Goal: Information Seeking & Learning: Check status

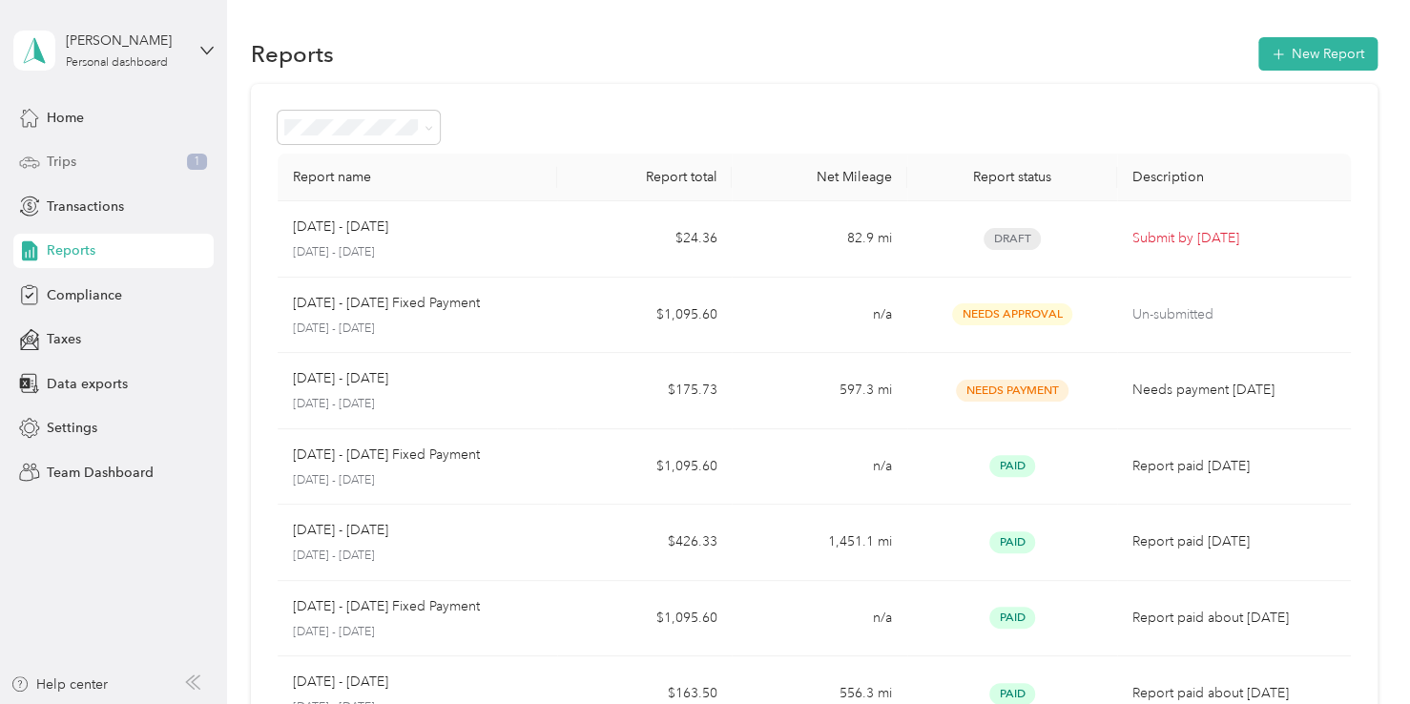
click at [69, 162] on span "Trips" at bounding box center [62, 162] width 30 height 20
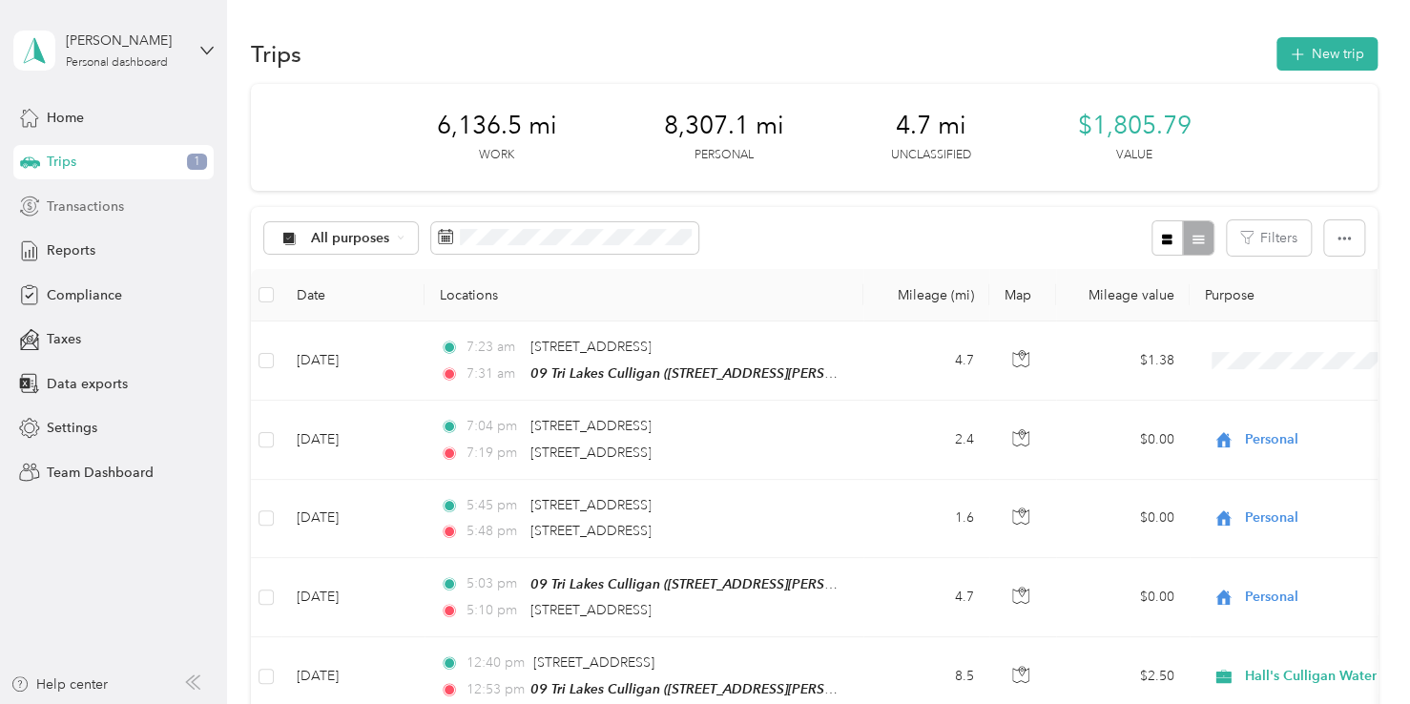
click at [98, 208] on span "Transactions" at bounding box center [85, 206] width 77 height 20
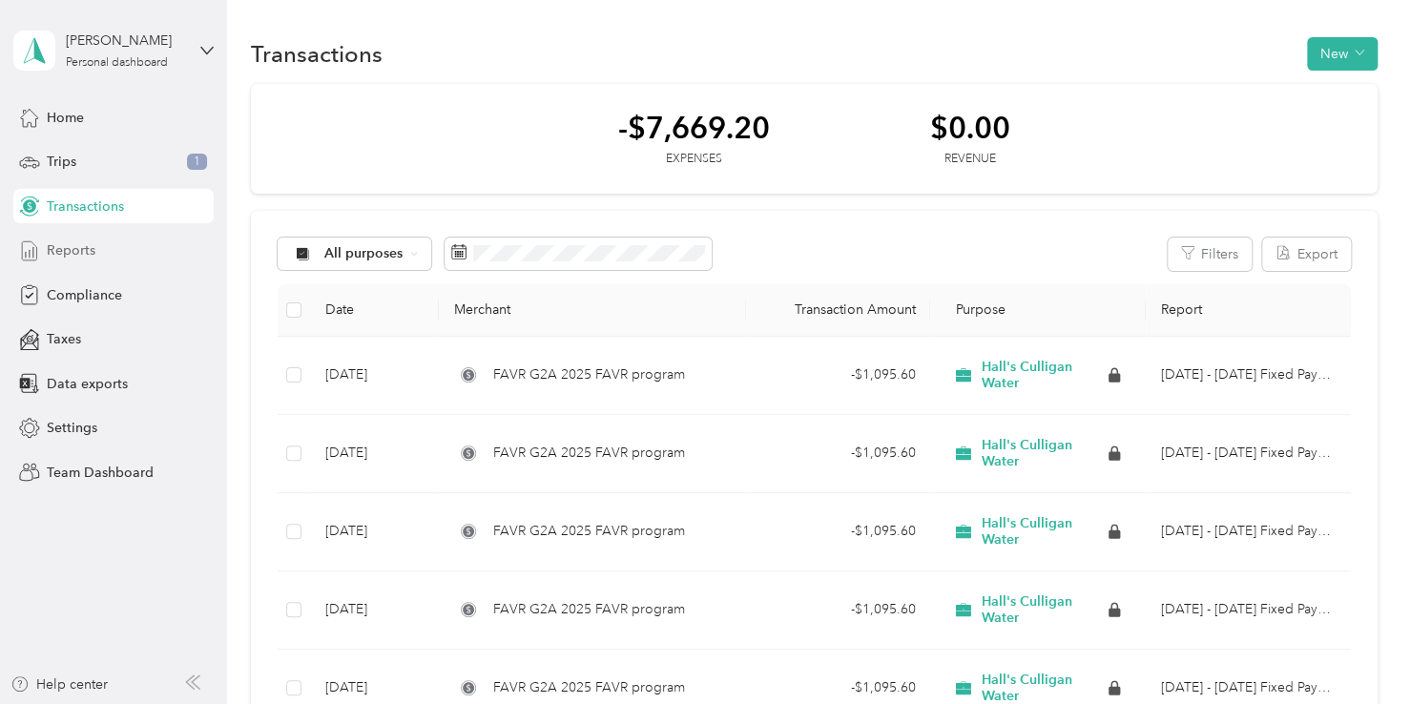
click at [73, 248] on span "Reports" at bounding box center [71, 250] width 49 height 20
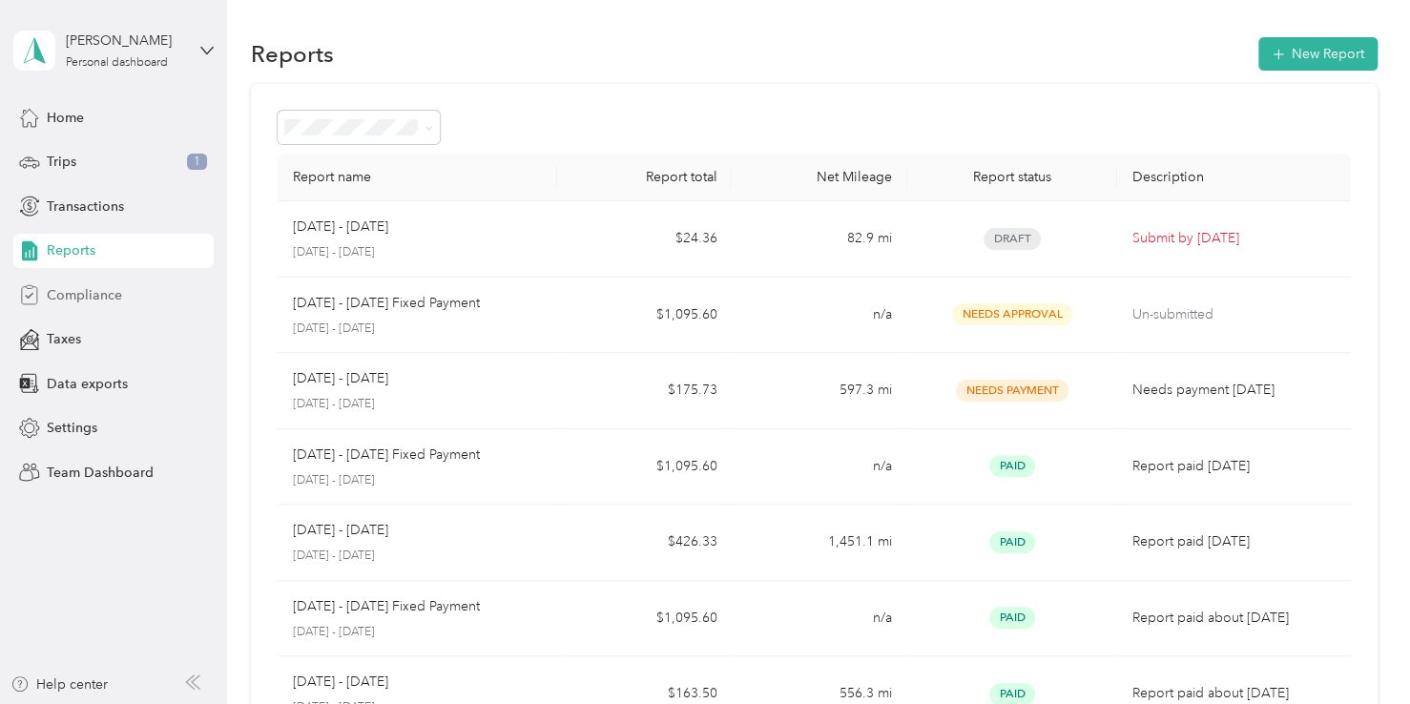
click at [101, 293] on span "Compliance" at bounding box center [84, 295] width 75 height 20
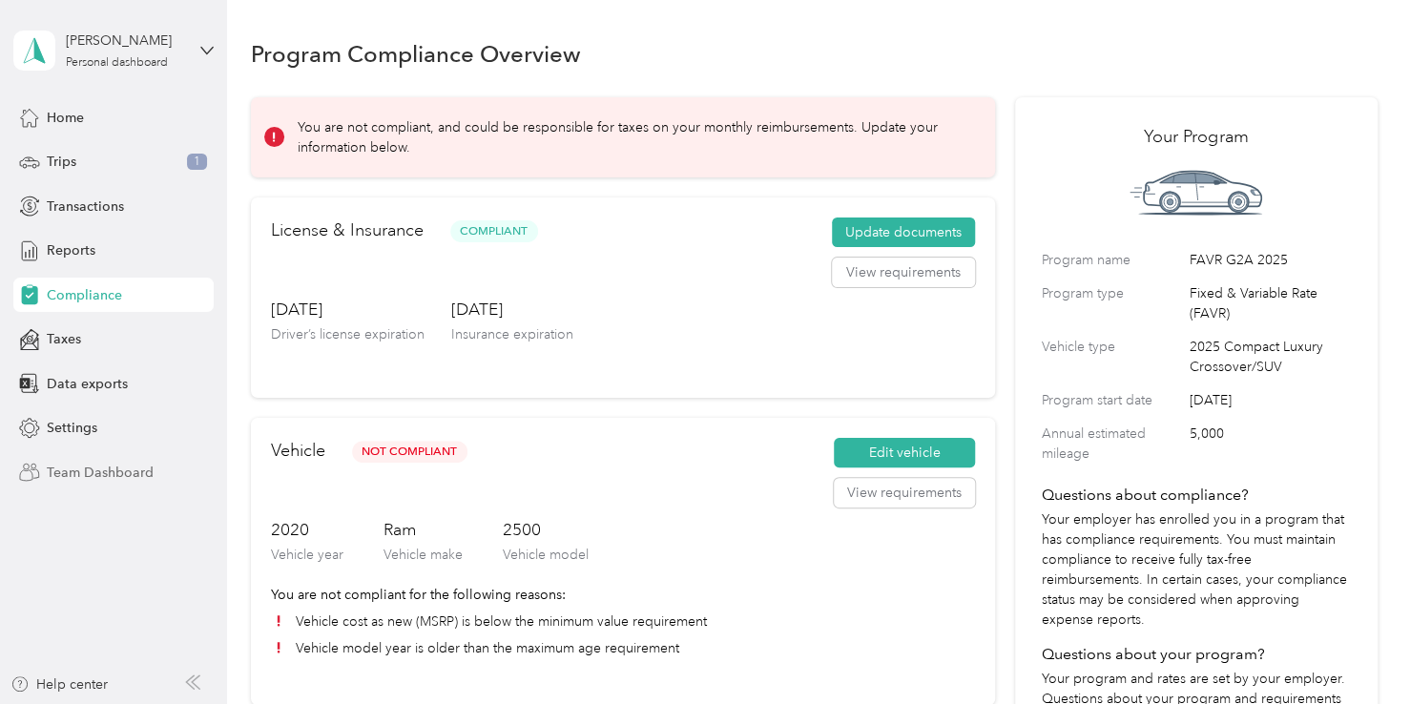
click at [96, 475] on span "Team Dashboard" at bounding box center [100, 473] width 107 height 20
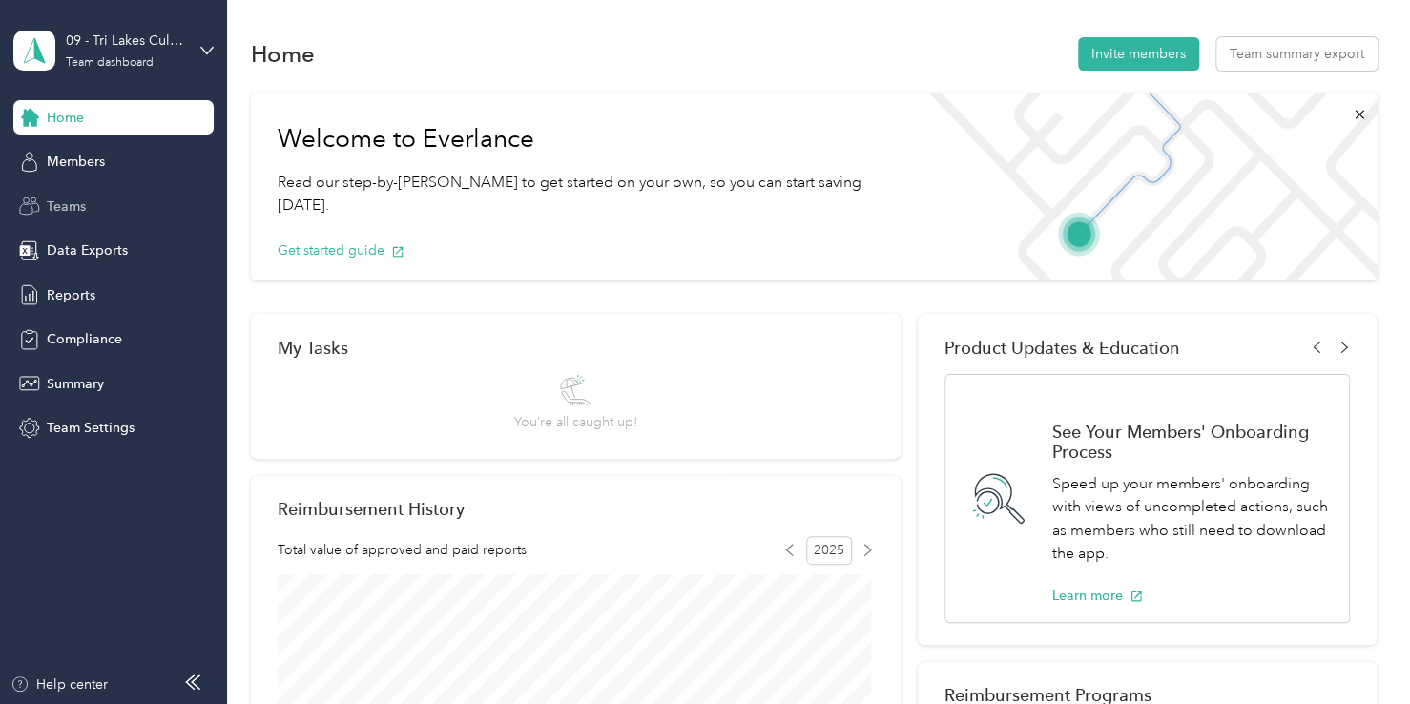
click at [106, 204] on div "Teams" at bounding box center [113, 206] width 200 height 34
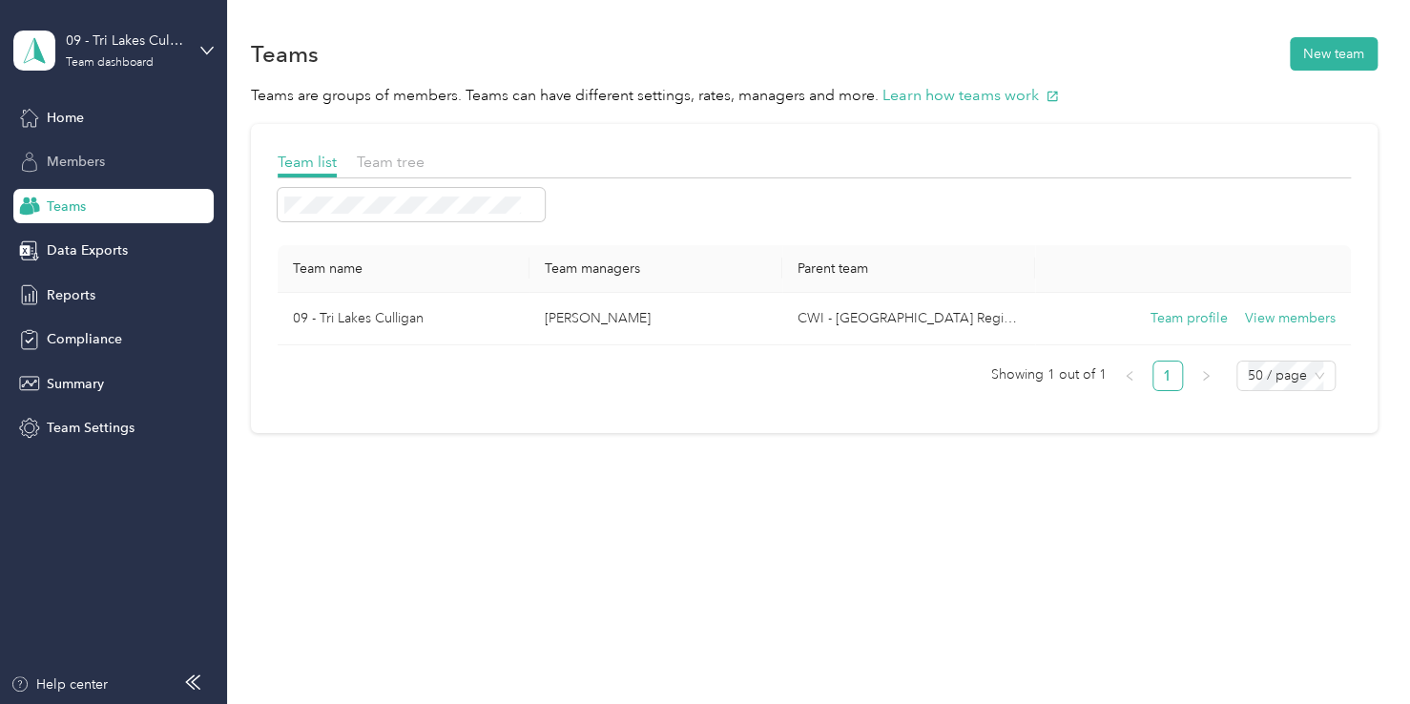
click at [115, 166] on div "Members" at bounding box center [113, 162] width 200 height 34
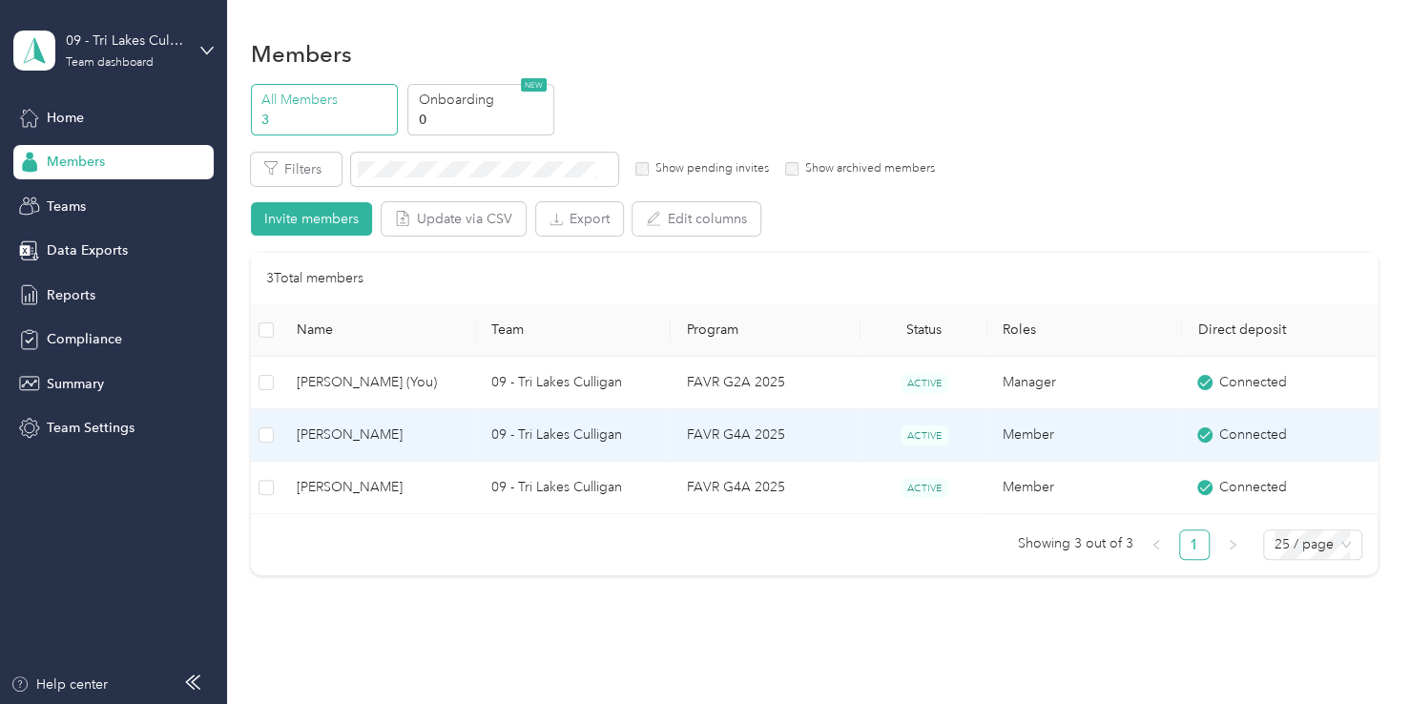
click at [402, 437] on span "[PERSON_NAME]" at bounding box center [379, 434] width 164 height 21
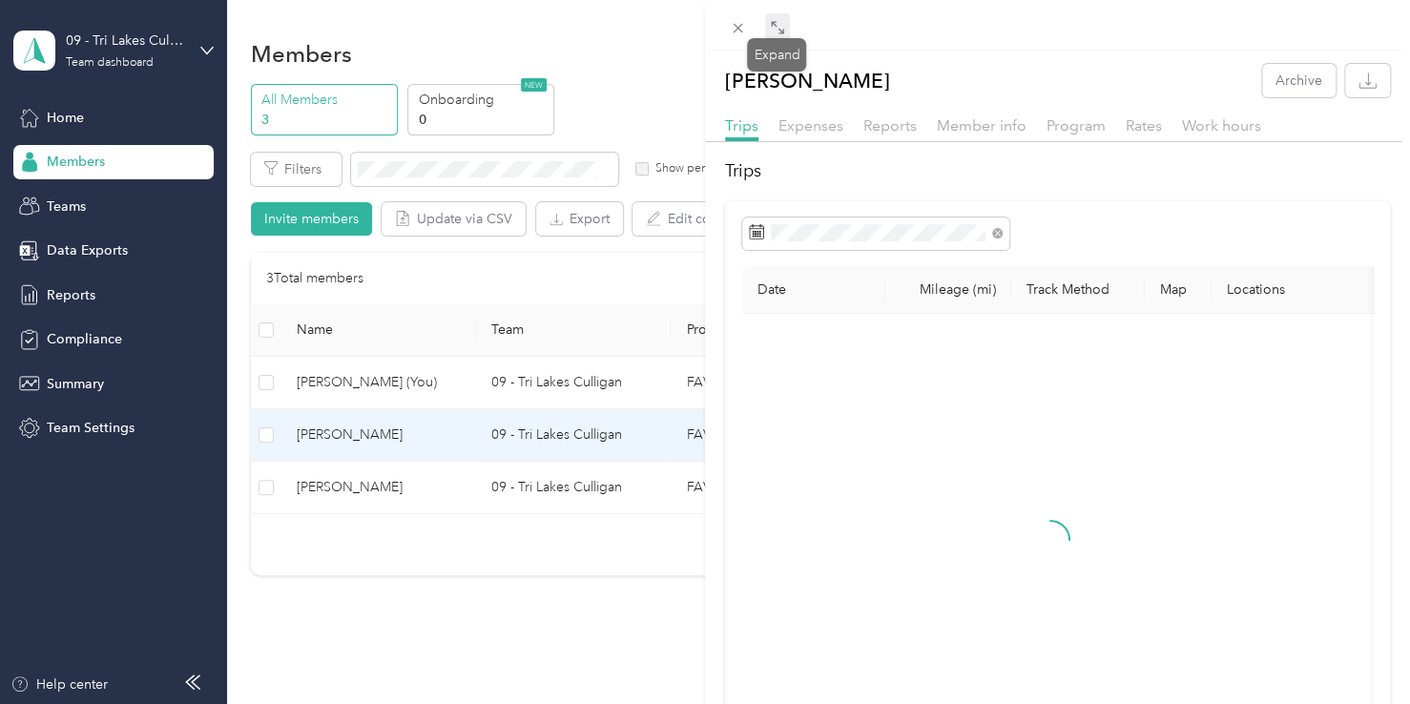
click at [782, 36] on span at bounding box center [777, 26] width 25 height 27
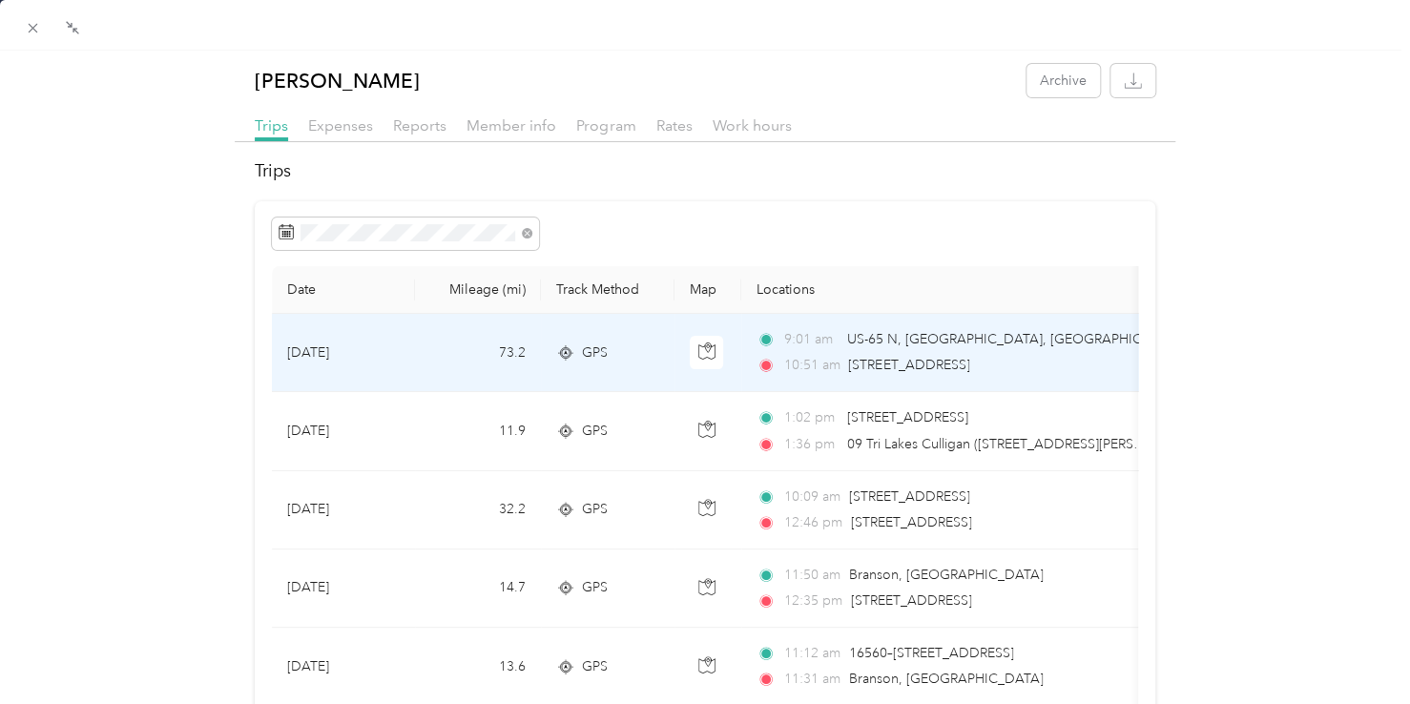
click at [969, 360] on span "[STREET_ADDRESS]" at bounding box center [908, 365] width 121 height 16
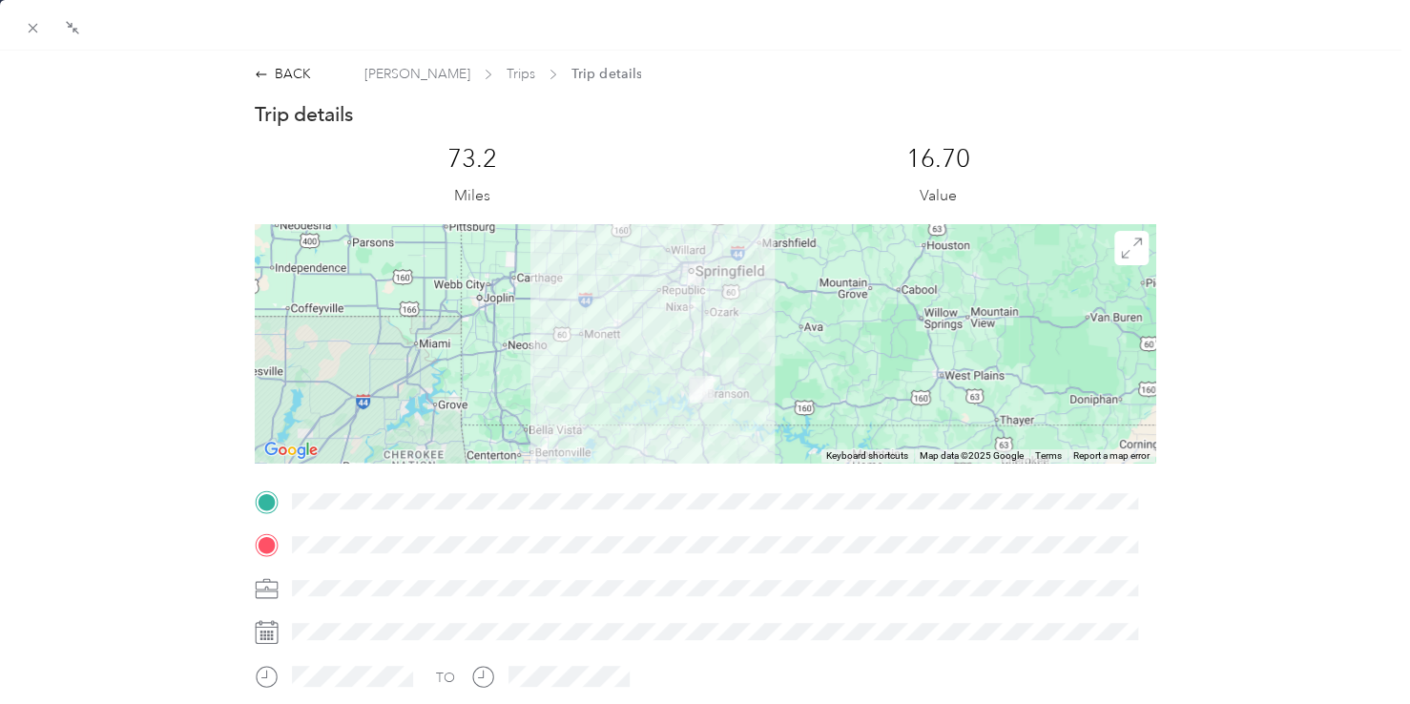
click at [691, 365] on div at bounding box center [697, 352] width 13 height 704
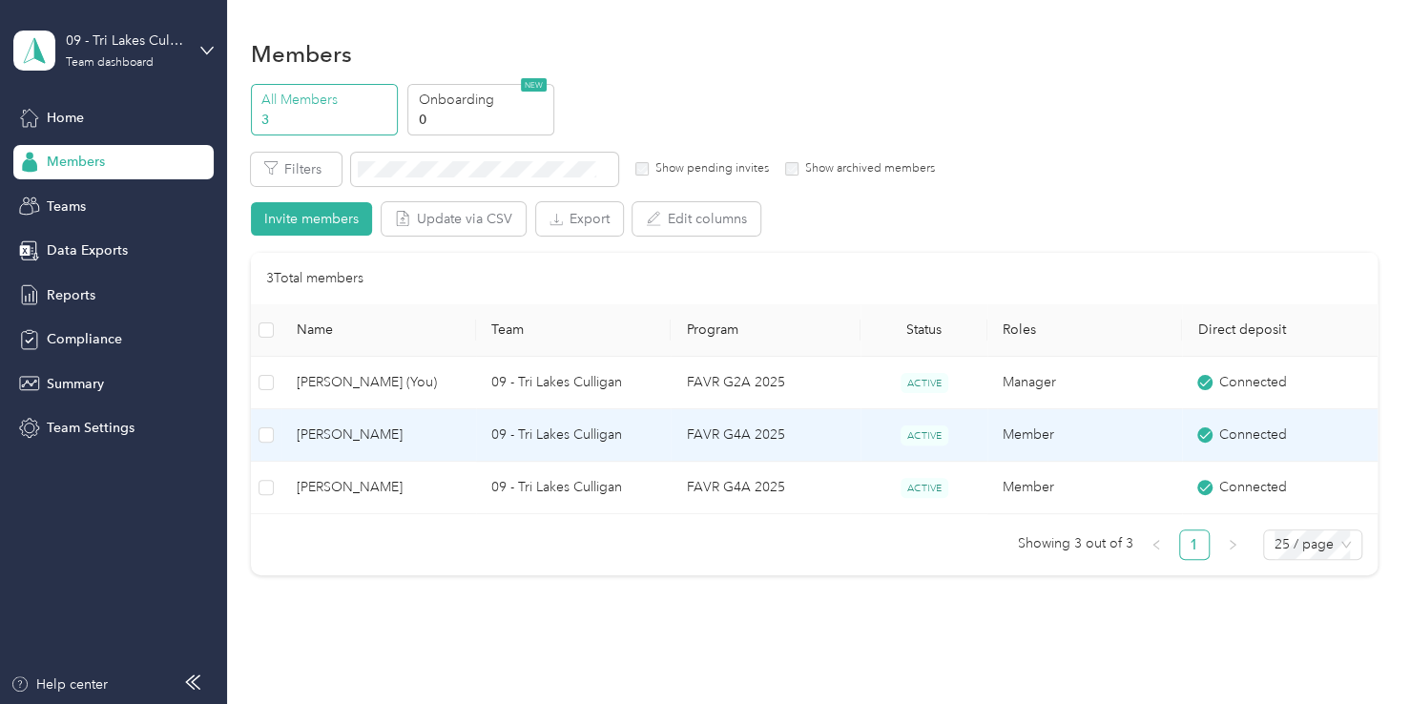
click at [330, 429] on span "[PERSON_NAME]" at bounding box center [379, 434] width 164 height 21
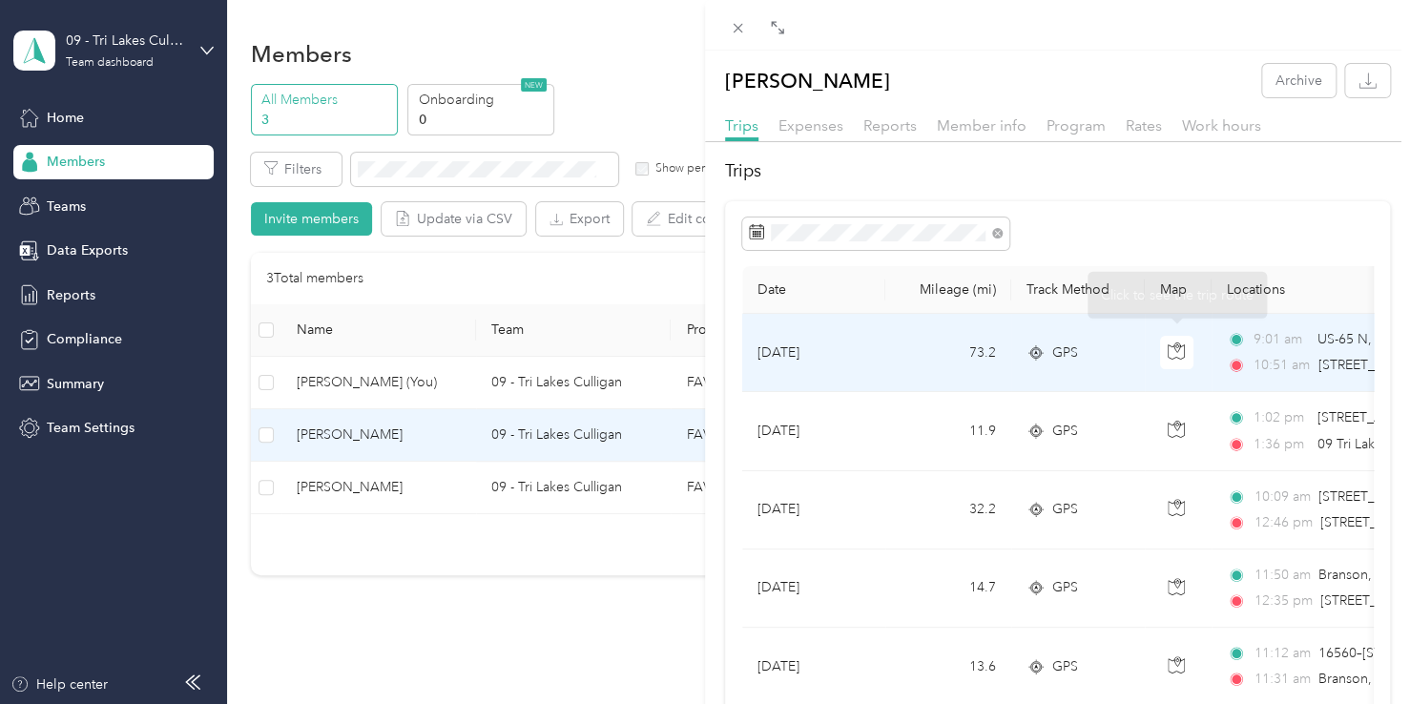
click at [1339, 362] on span "[STREET_ADDRESS]" at bounding box center [1378, 365] width 121 height 16
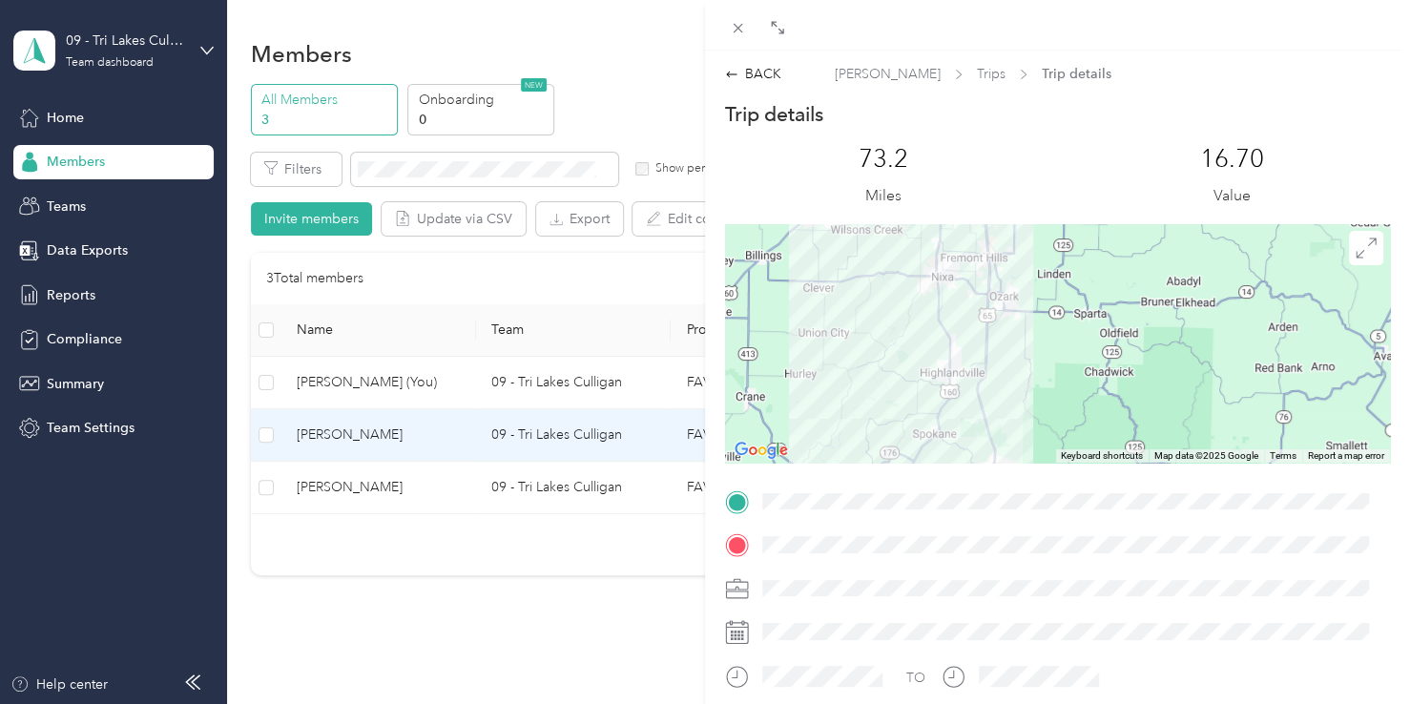
drag, startPoint x: 932, startPoint y: 303, endPoint x: 1106, endPoint y: 482, distance: 249.5
click at [1106, 482] on div "Trip details This trip cannot be edited because it is either under review, appr…" at bounding box center [1057, 526] width 665 height 850
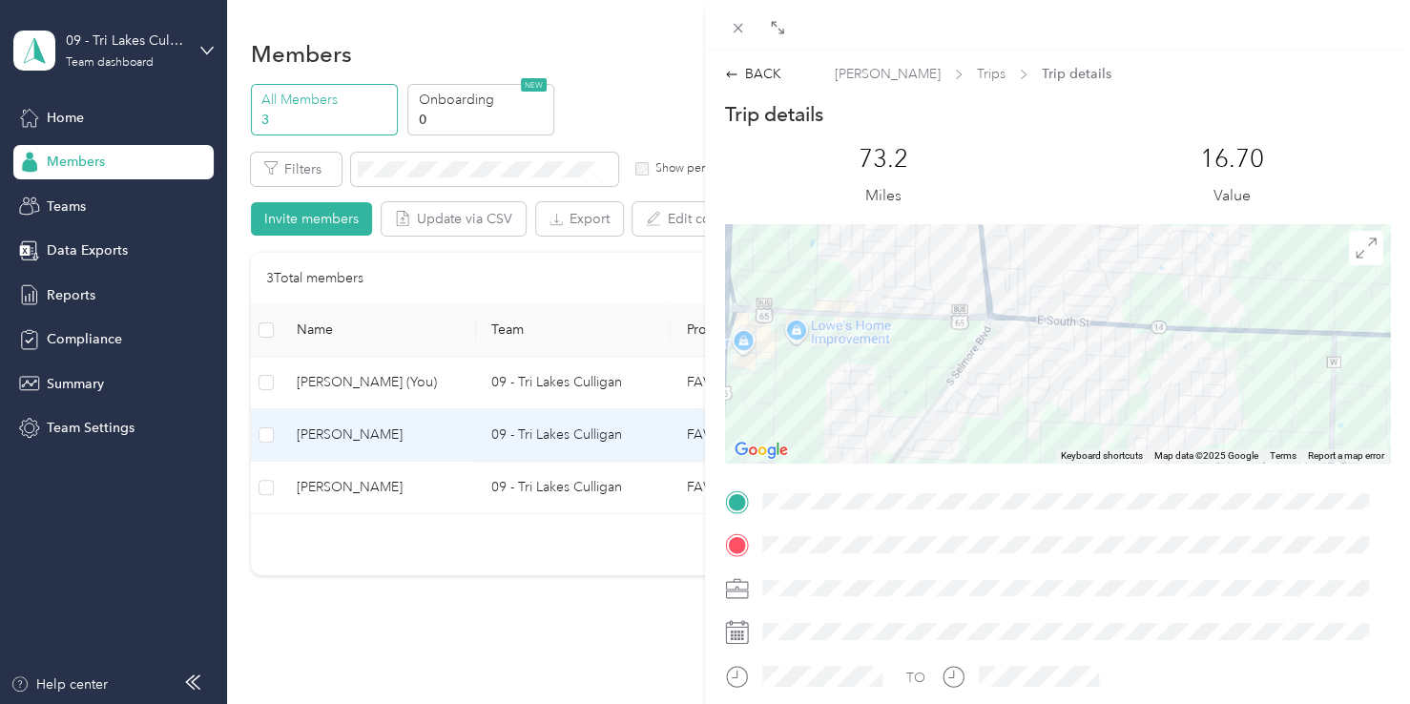
drag, startPoint x: 911, startPoint y: 331, endPoint x: 1150, endPoint y: 338, distance: 239.5
click at [1154, 336] on div at bounding box center [1057, 343] width 665 height 238
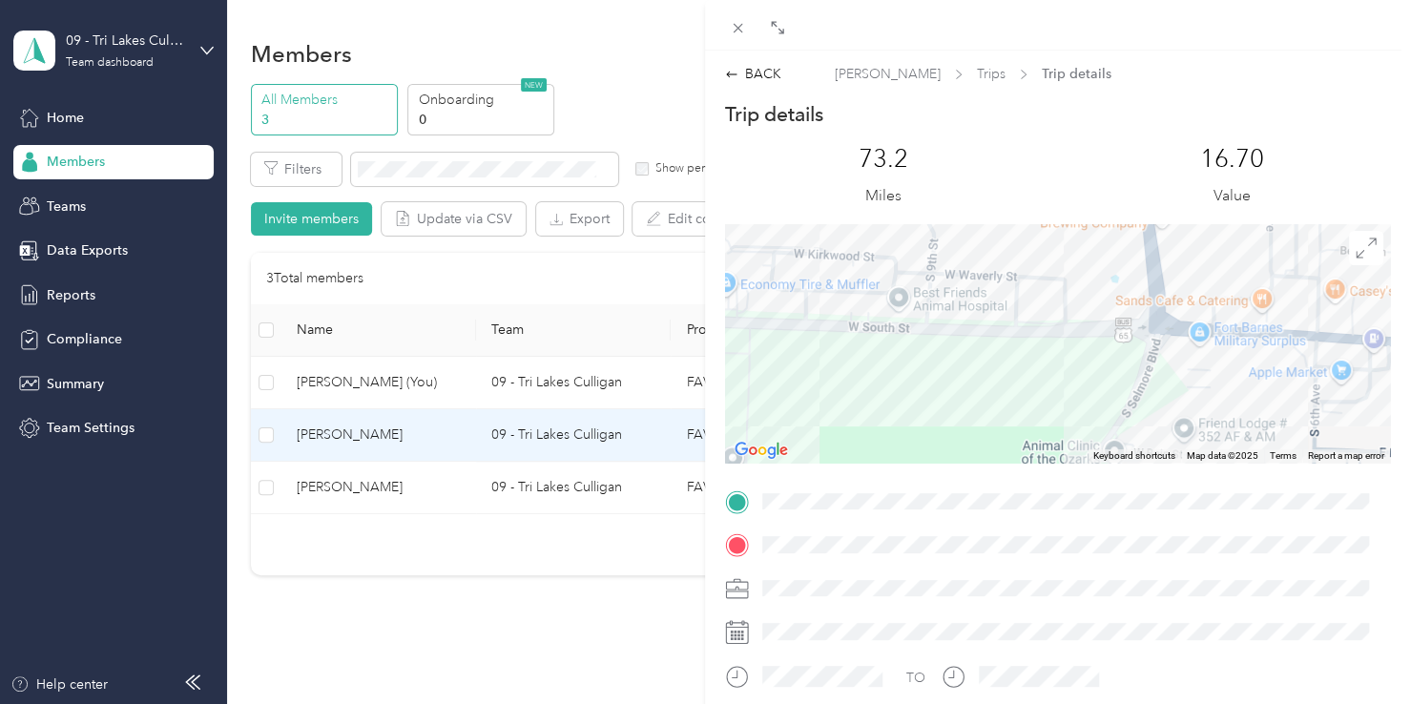
drag, startPoint x: 984, startPoint y: 335, endPoint x: 1152, endPoint y: 401, distance: 180.3
click at [1152, 401] on div at bounding box center [1057, 343] width 665 height 238
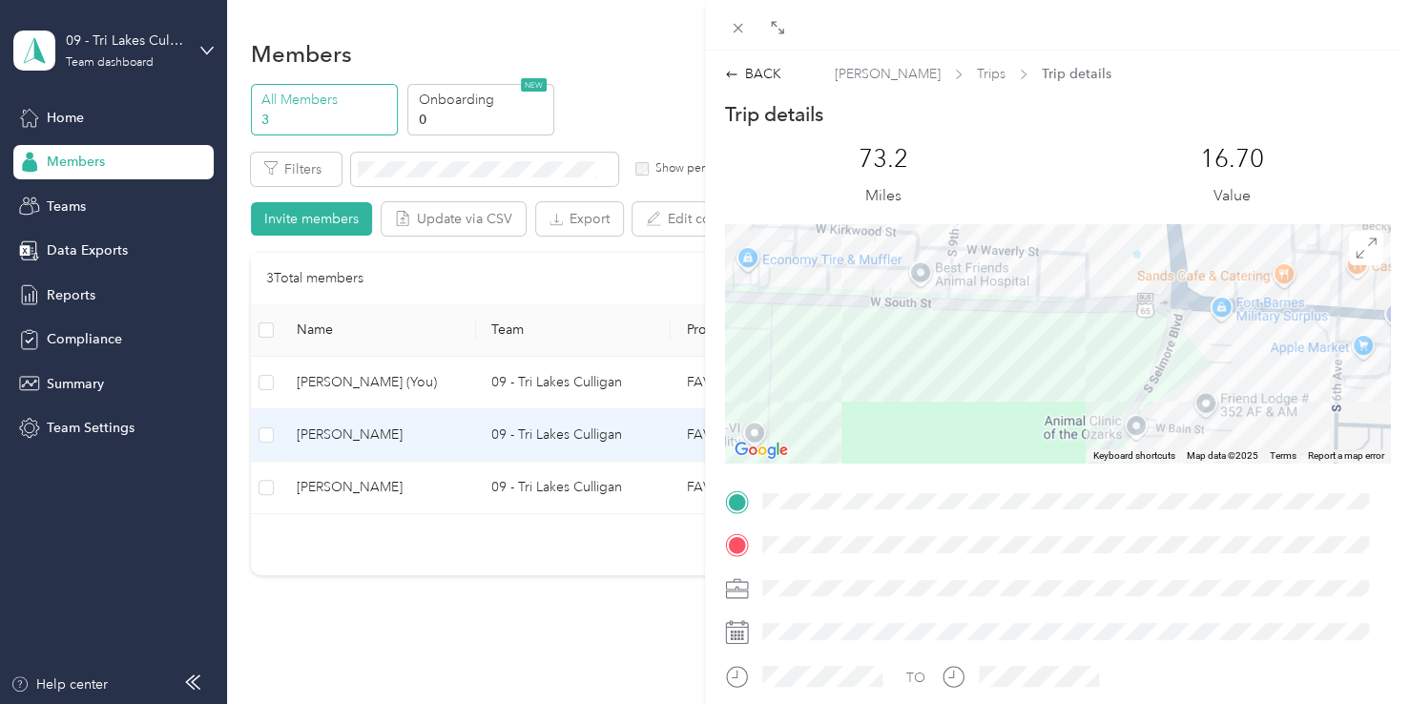
drag, startPoint x: 885, startPoint y: 395, endPoint x: 925, endPoint y: 347, distance: 62.3
click at [925, 347] on div at bounding box center [1057, 343] width 665 height 238
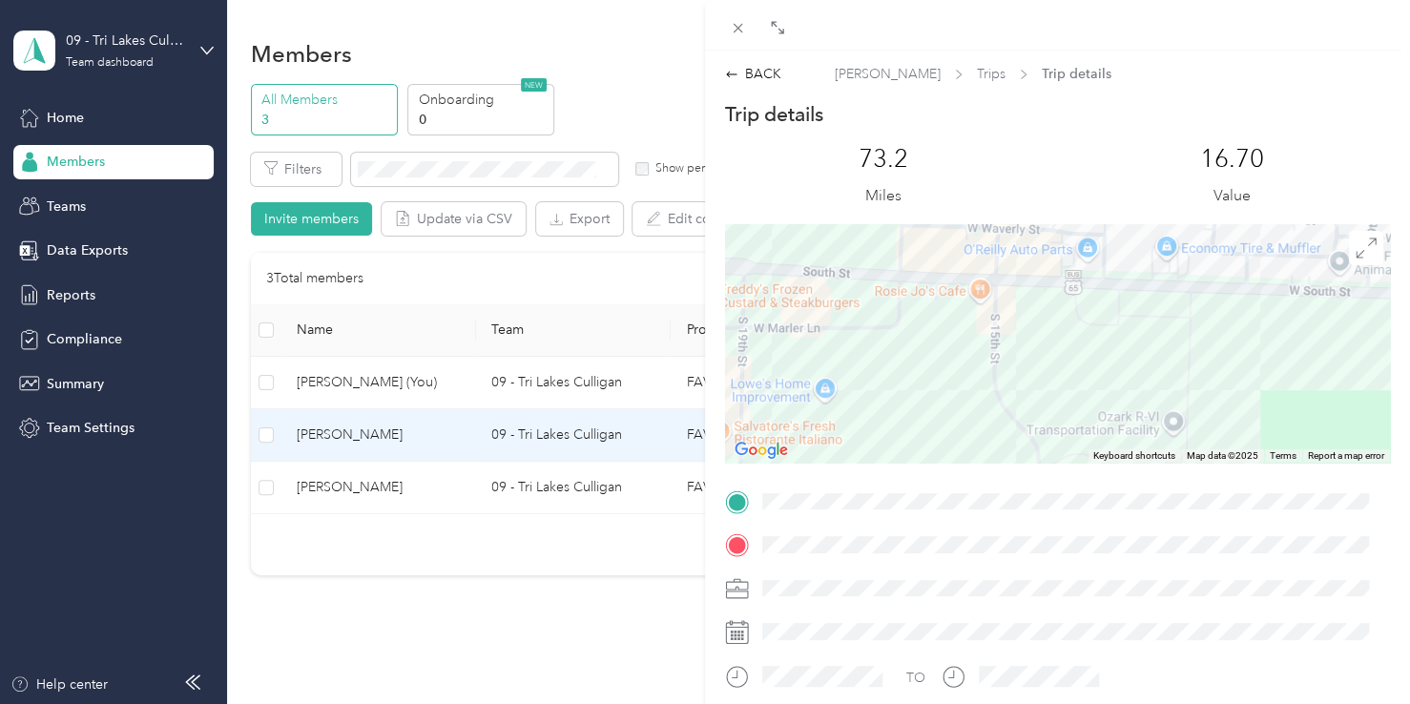
drag, startPoint x: 874, startPoint y: 371, endPoint x: 1282, endPoint y: 377, distance: 408.2
click at [1282, 377] on div at bounding box center [1057, 343] width 665 height 238
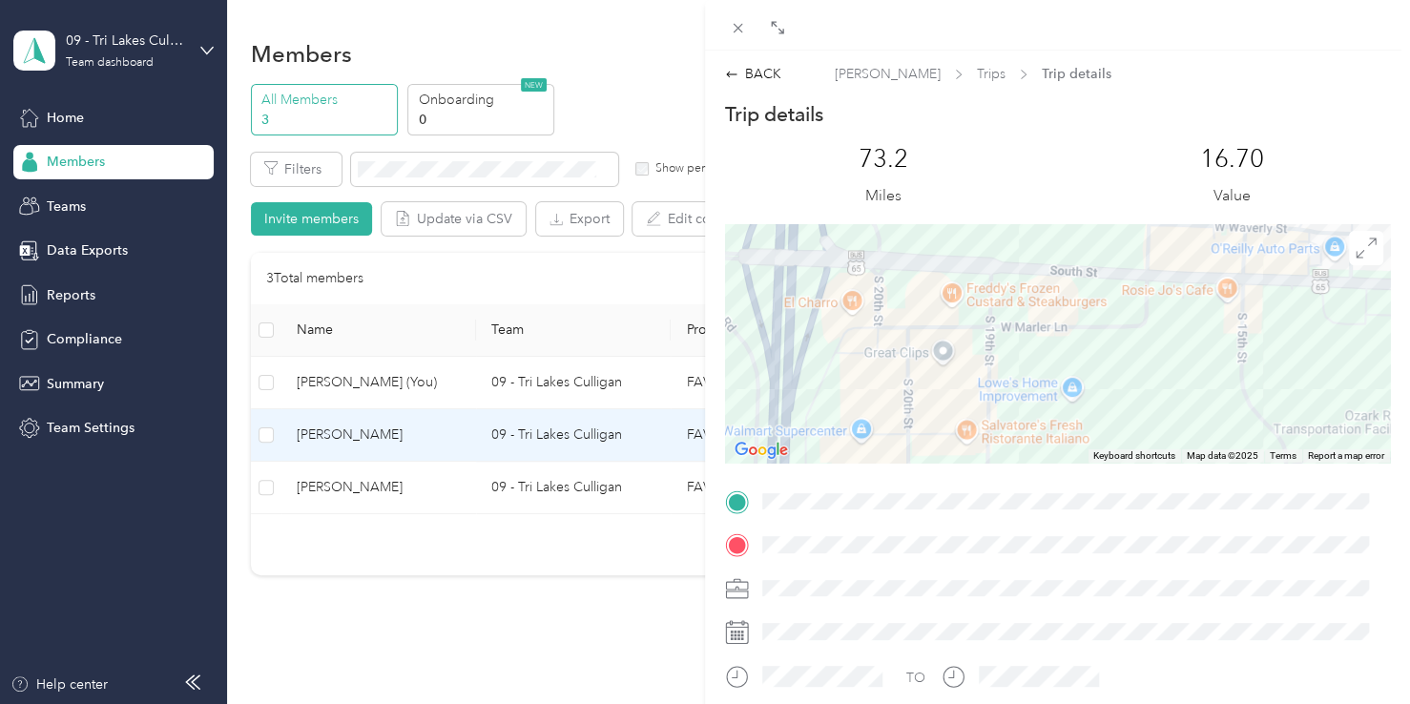
drag, startPoint x: 927, startPoint y: 334, endPoint x: 1182, endPoint y: 330, distance: 254.7
click at [1182, 330] on div at bounding box center [1057, 343] width 665 height 238
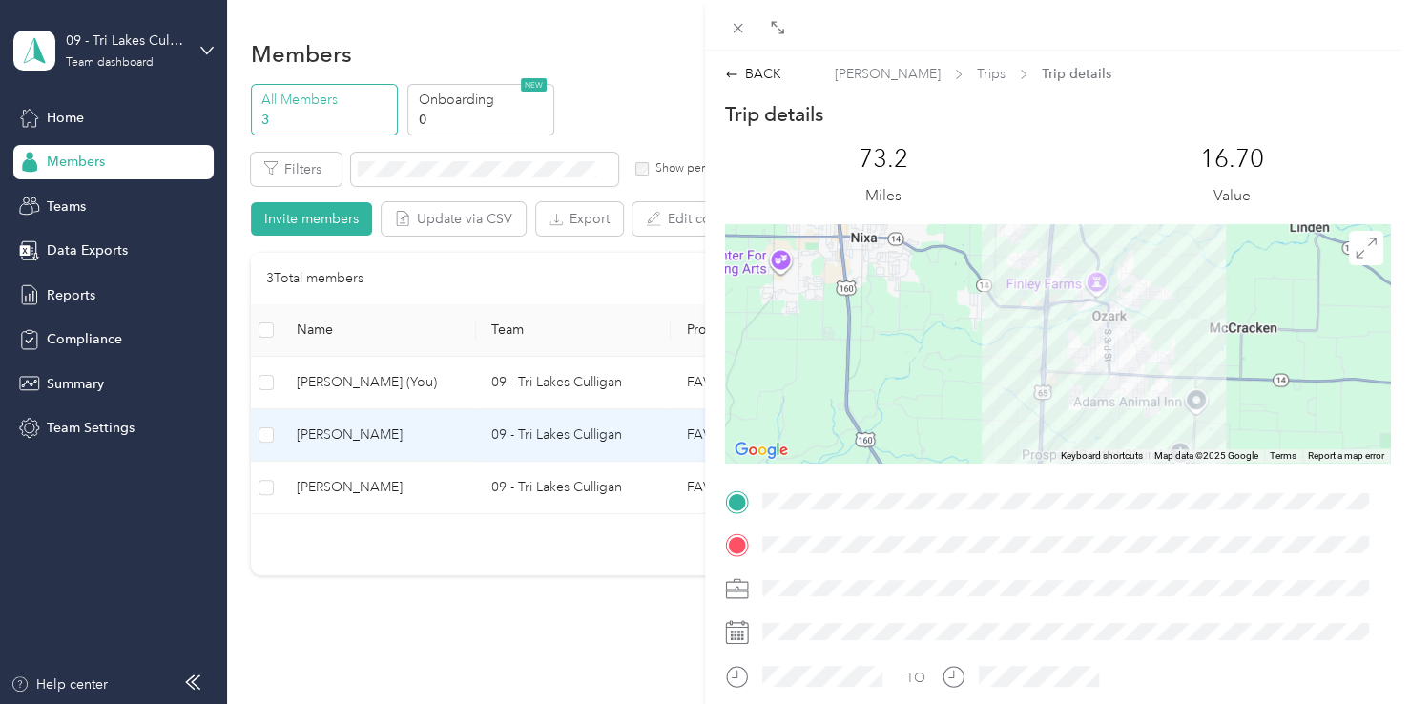
drag, startPoint x: 1207, startPoint y: 321, endPoint x: 1116, endPoint y: 376, distance: 106.5
click at [1116, 376] on div at bounding box center [1057, 343] width 665 height 238
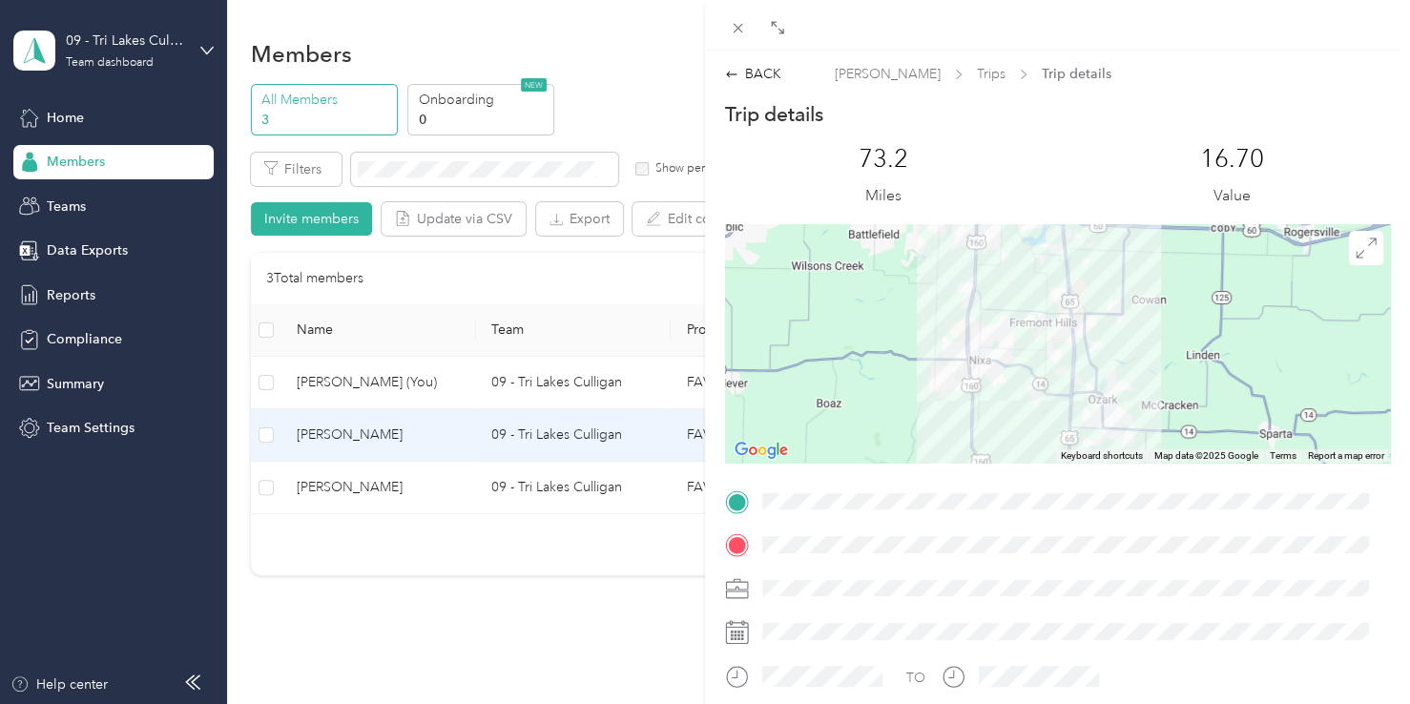
drag, startPoint x: 1102, startPoint y: 281, endPoint x: 1102, endPoint y: 334, distance: 52.5
click at [1102, 334] on div at bounding box center [1057, 343] width 665 height 238
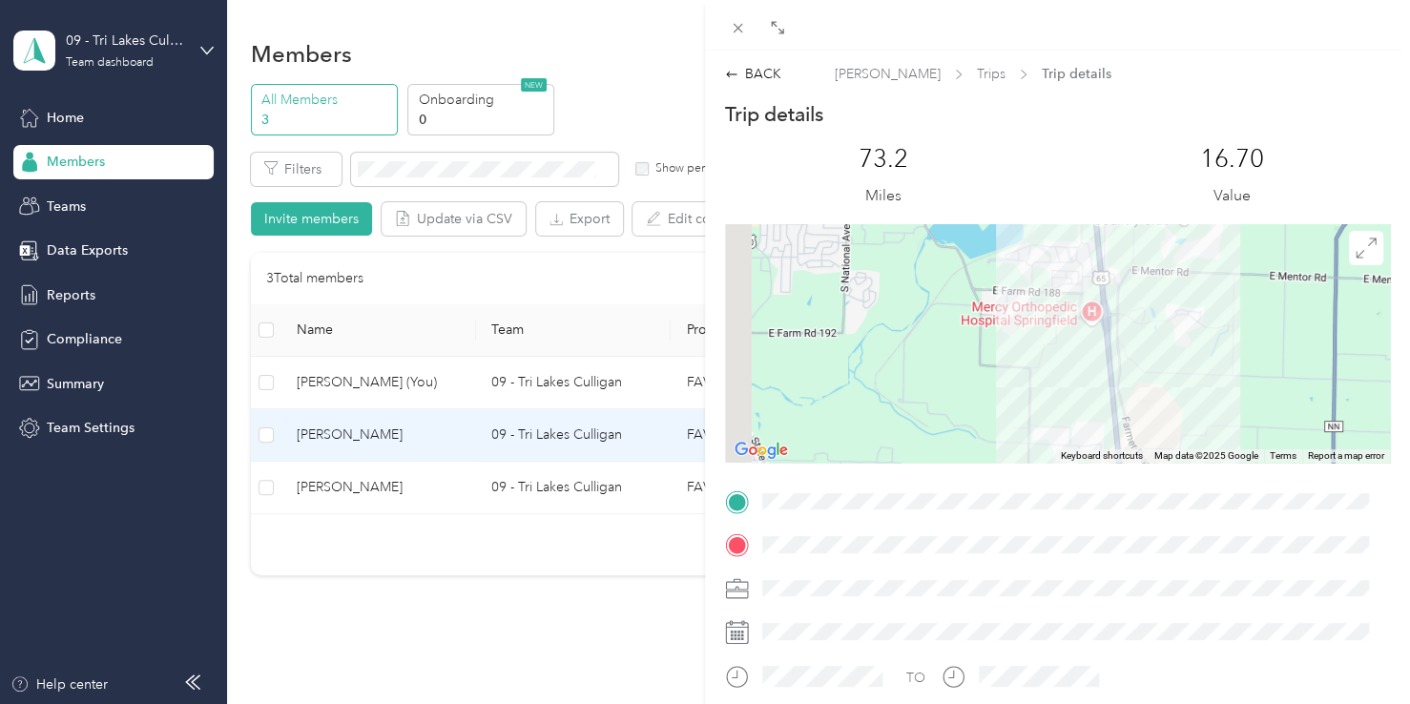
drag, startPoint x: 1069, startPoint y: 265, endPoint x: 1130, endPoint y: 360, distance: 112.4
click at [1132, 360] on div at bounding box center [1057, 343] width 665 height 238
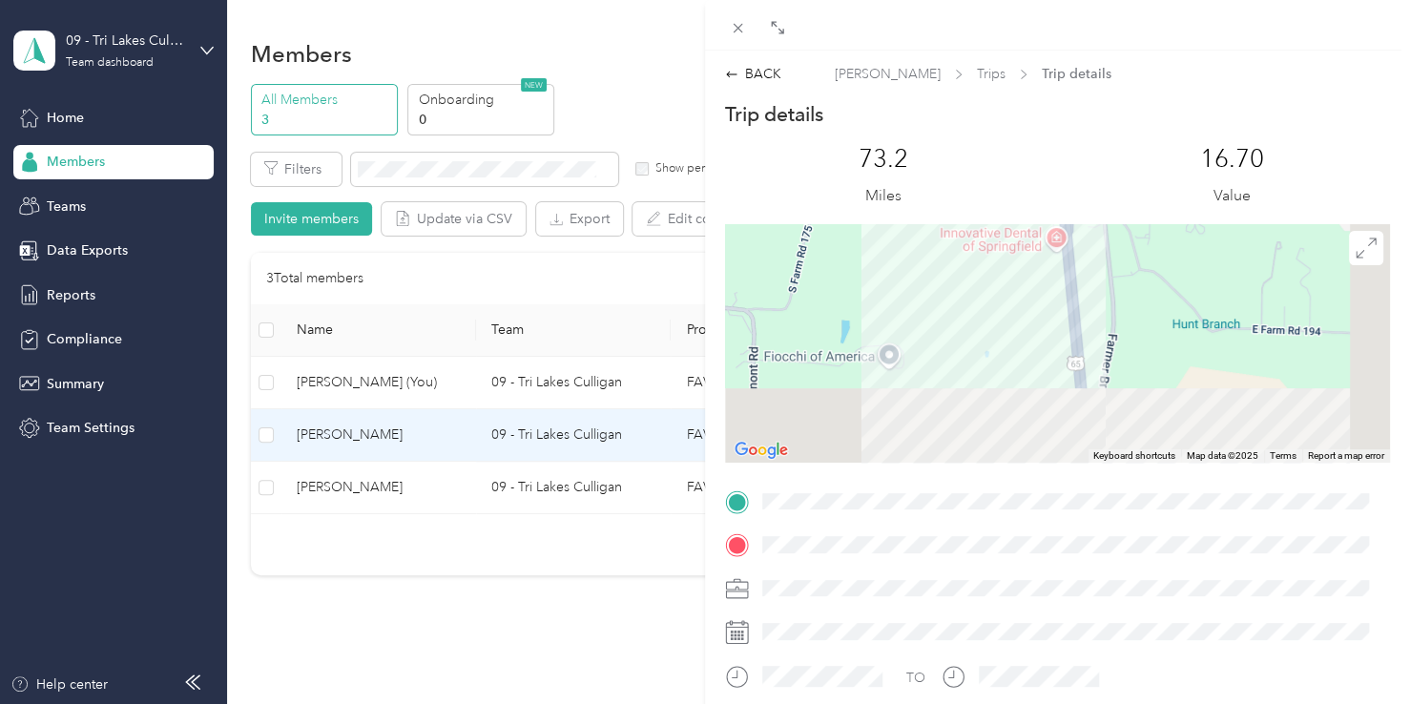
drag, startPoint x: 1057, startPoint y: 370, endPoint x: 1014, endPoint y: 172, distance: 203.0
click at [1014, 172] on div "Trip details This trip cannot be edited because it is either under review, appr…" at bounding box center [1057, 526] width 665 height 850
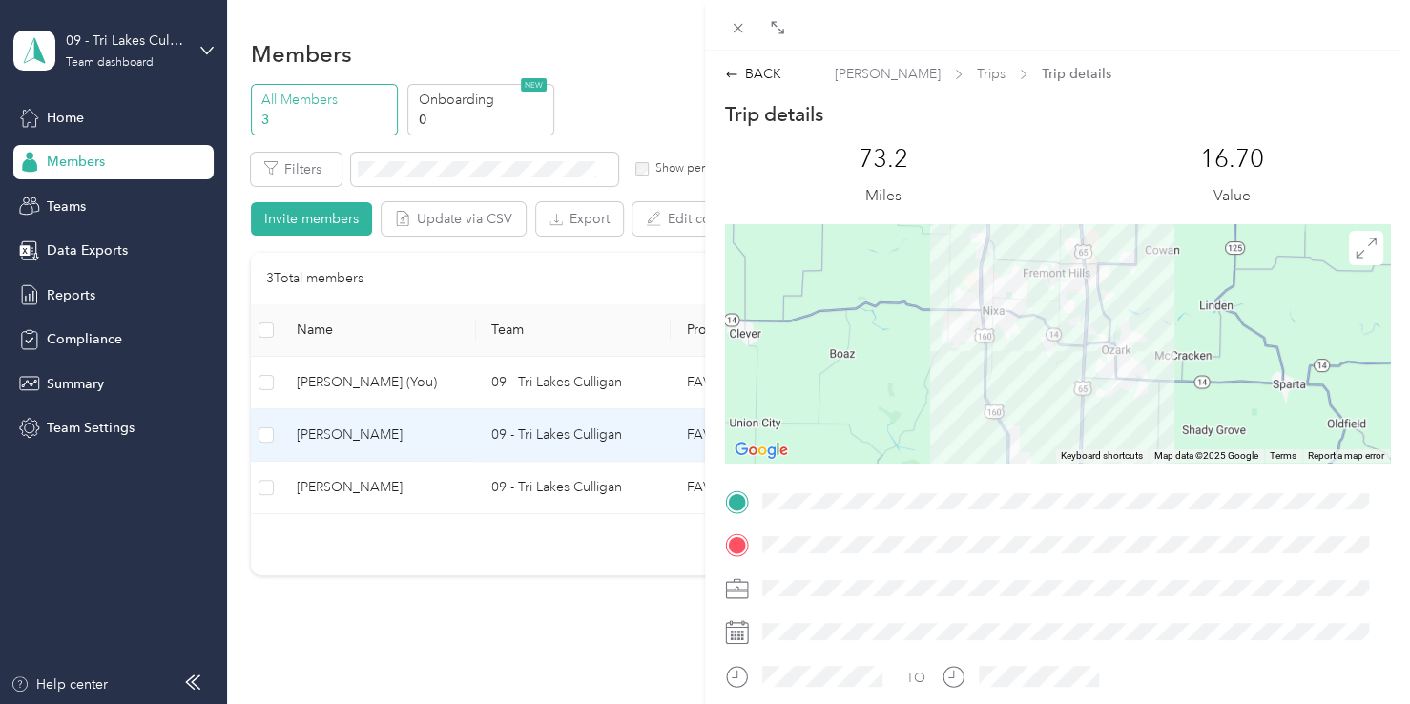
drag, startPoint x: 1102, startPoint y: 403, endPoint x: 1110, endPoint y: 299, distance: 105.2
click at [1110, 299] on div at bounding box center [1057, 343] width 665 height 238
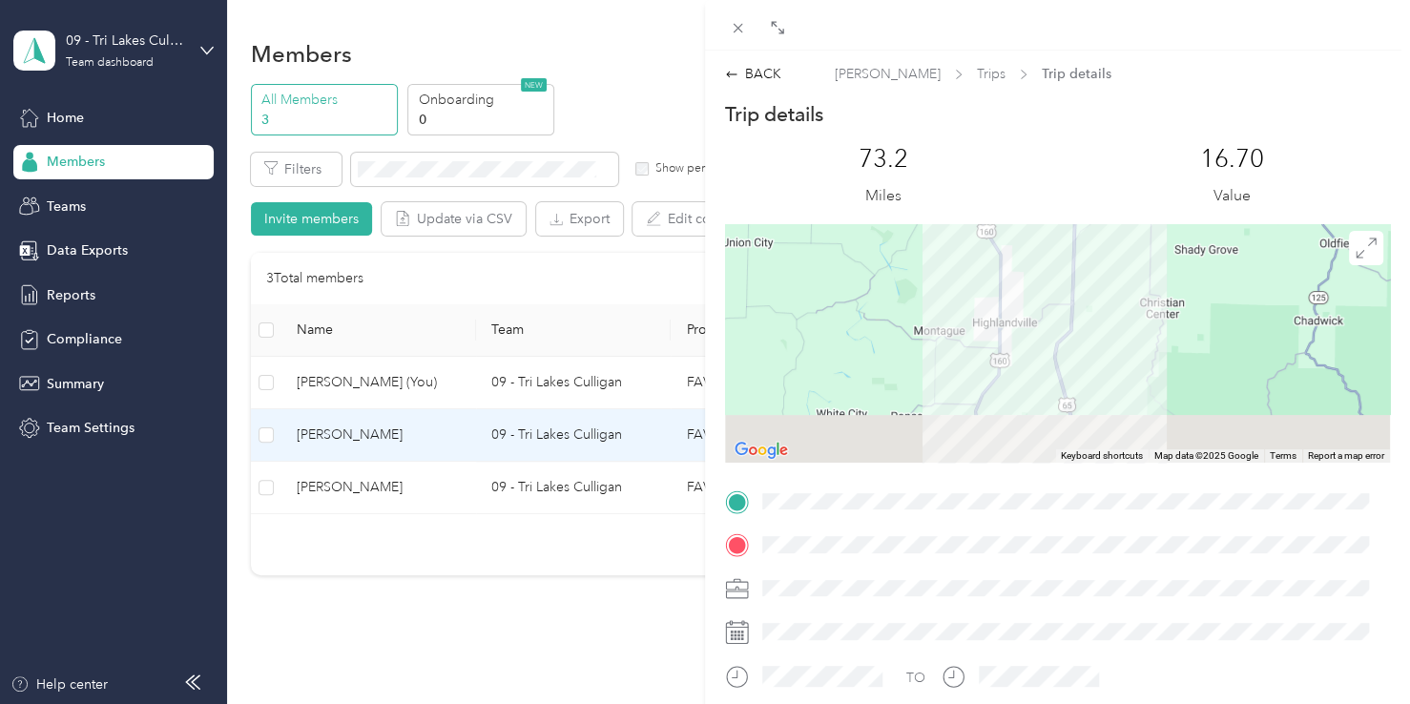
drag, startPoint x: 1132, startPoint y: 404, endPoint x: 1125, endPoint y: 228, distance: 176.6
click at [1125, 228] on div at bounding box center [1057, 343] width 665 height 238
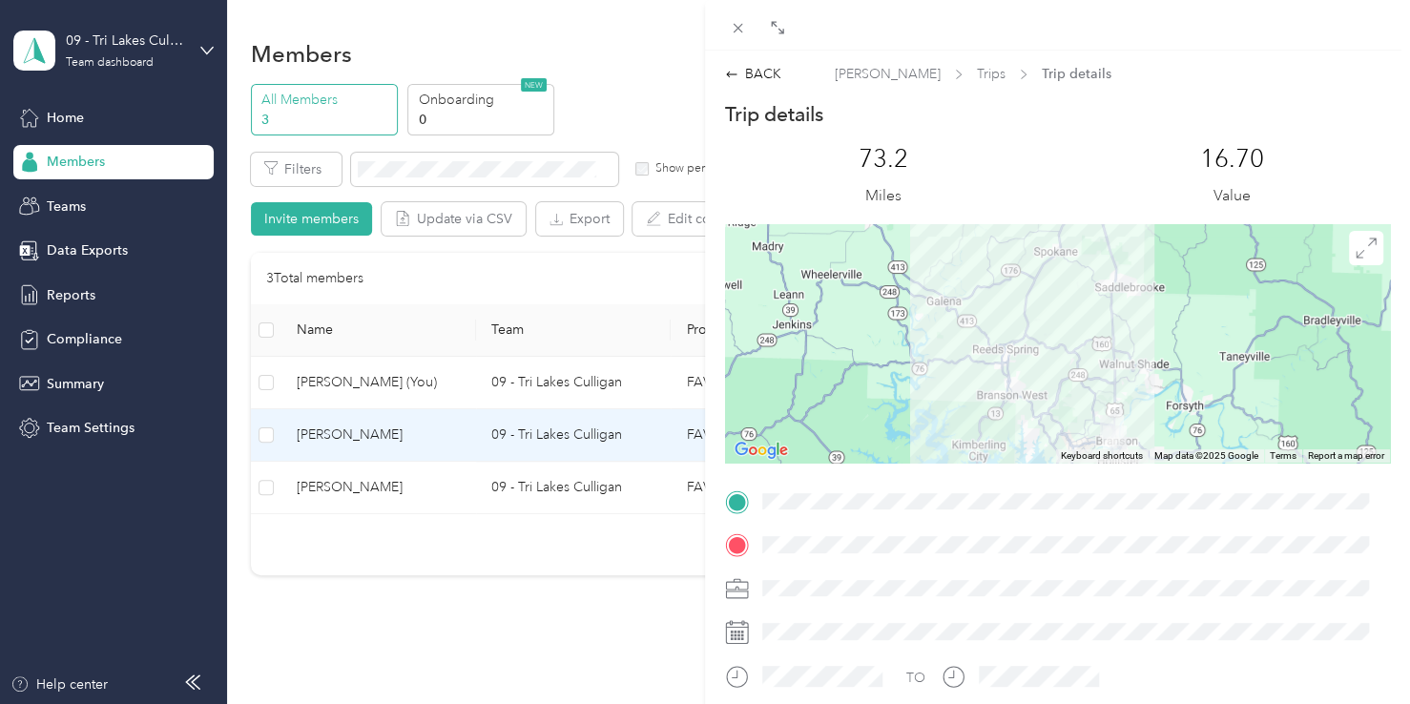
drag, startPoint x: 1141, startPoint y: 406, endPoint x: 1143, endPoint y: 253, distance: 153.6
click at [1143, 253] on div at bounding box center [1057, 343] width 665 height 238
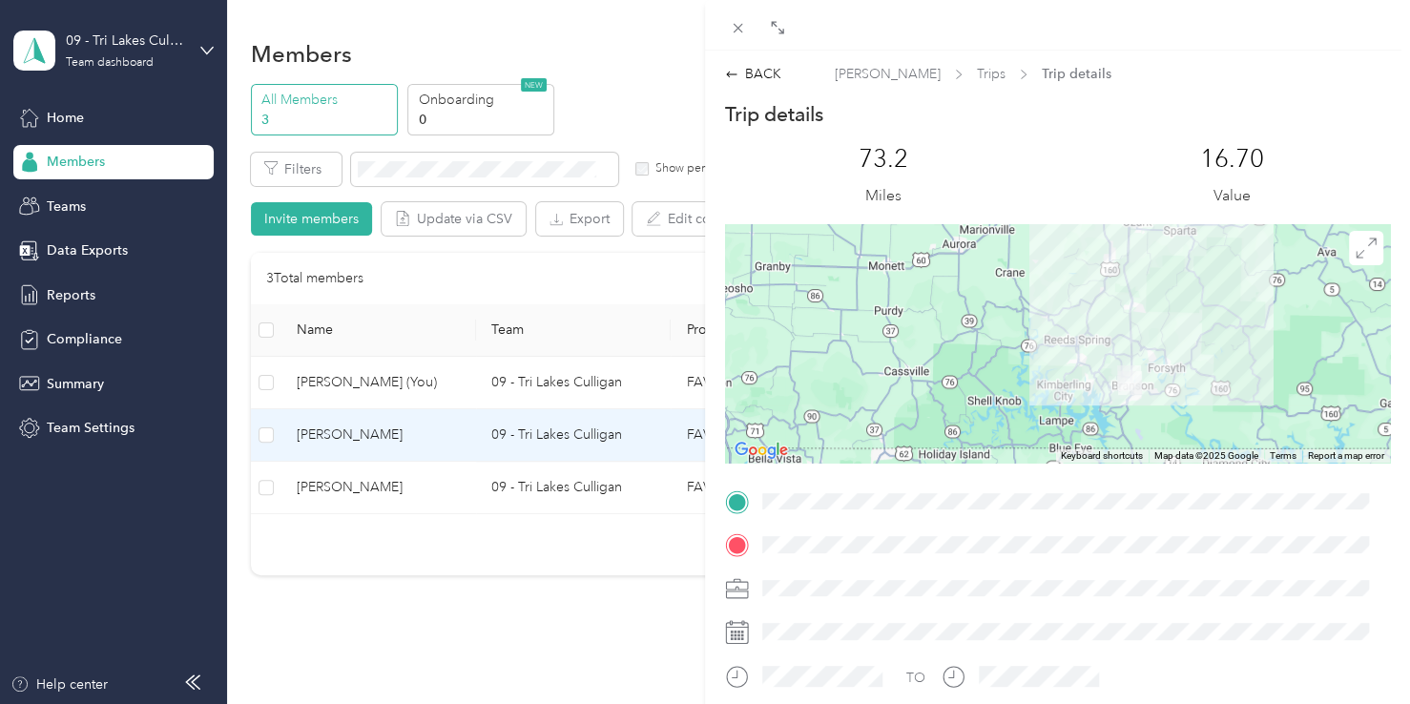
click at [1132, 396] on div at bounding box center [1057, 343] width 665 height 238
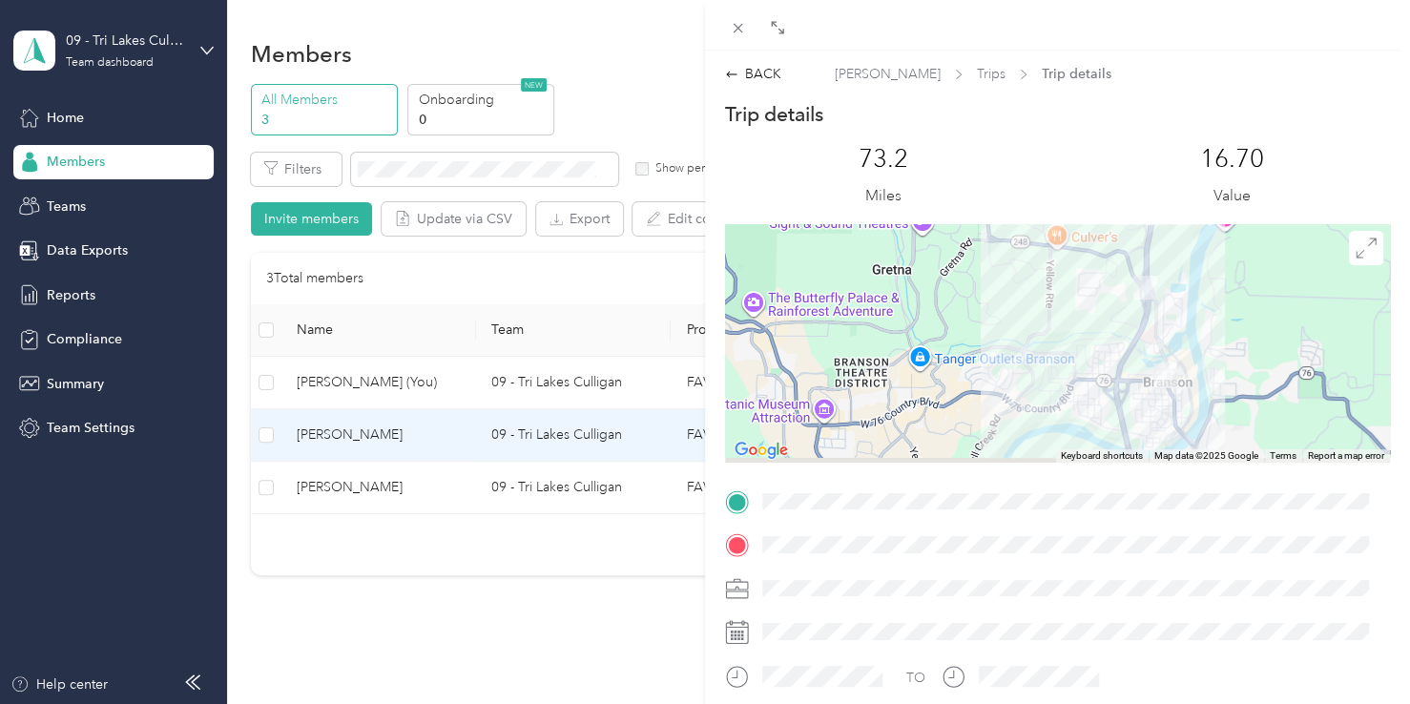
drag, startPoint x: 1148, startPoint y: 352, endPoint x: 1157, endPoint y: 295, distance: 57.9
click at [1157, 296] on div at bounding box center [1057, 343] width 665 height 238
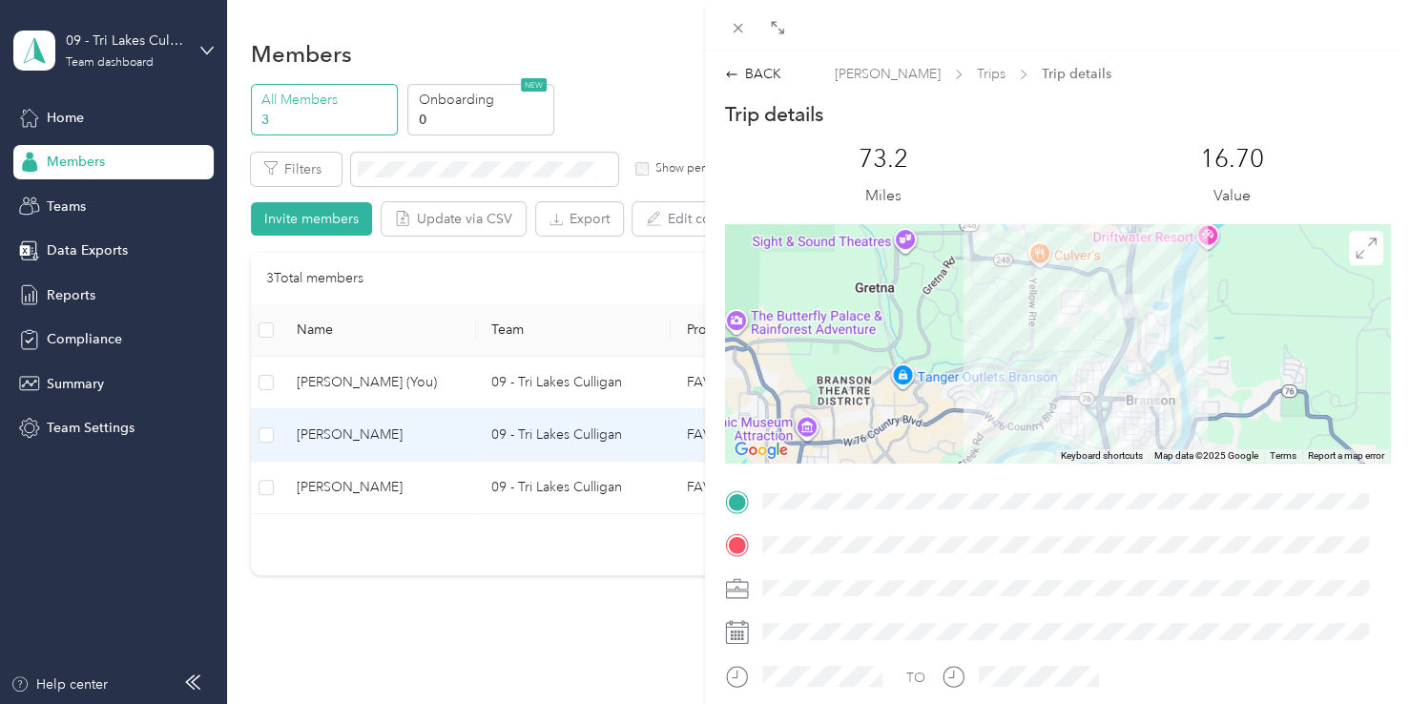
drag, startPoint x: 1099, startPoint y: 417, endPoint x: 1051, endPoint y: 343, distance: 87.6
click at [1052, 345] on div at bounding box center [1057, 343] width 665 height 238
